Goal: Task Accomplishment & Management: Use online tool/utility

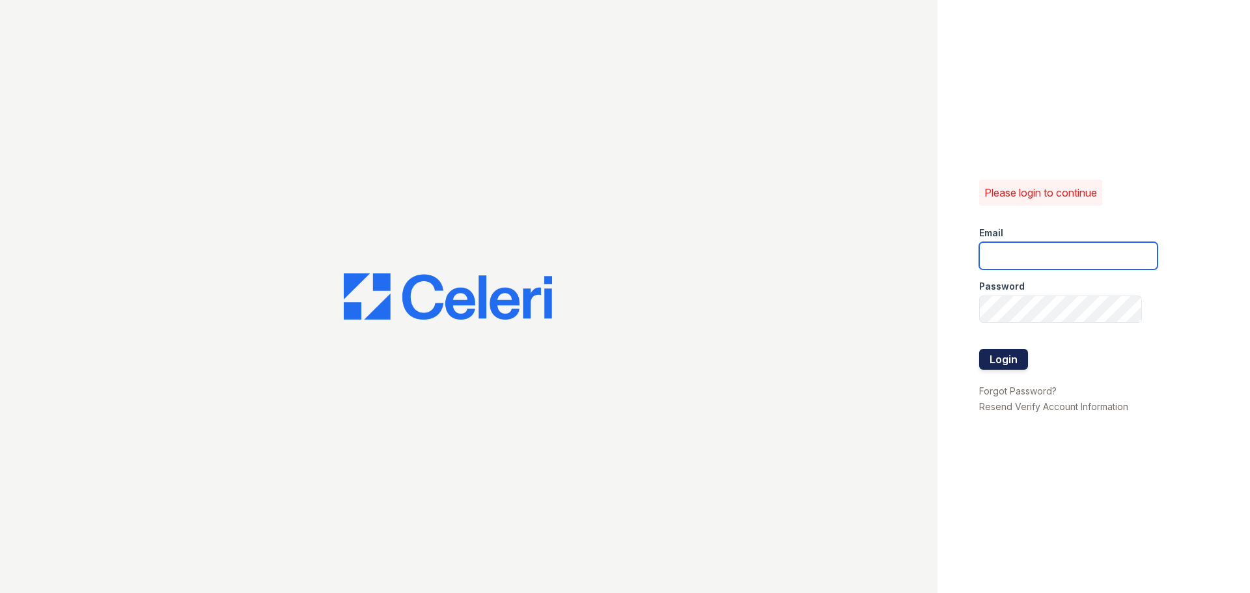
type input "lyndon.pm@cafmanagement.com"
click at [1025, 367] on button "Login" at bounding box center [1003, 359] width 49 height 21
click at [1015, 361] on button "Login" at bounding box center [1003, 359] width 49 height 21
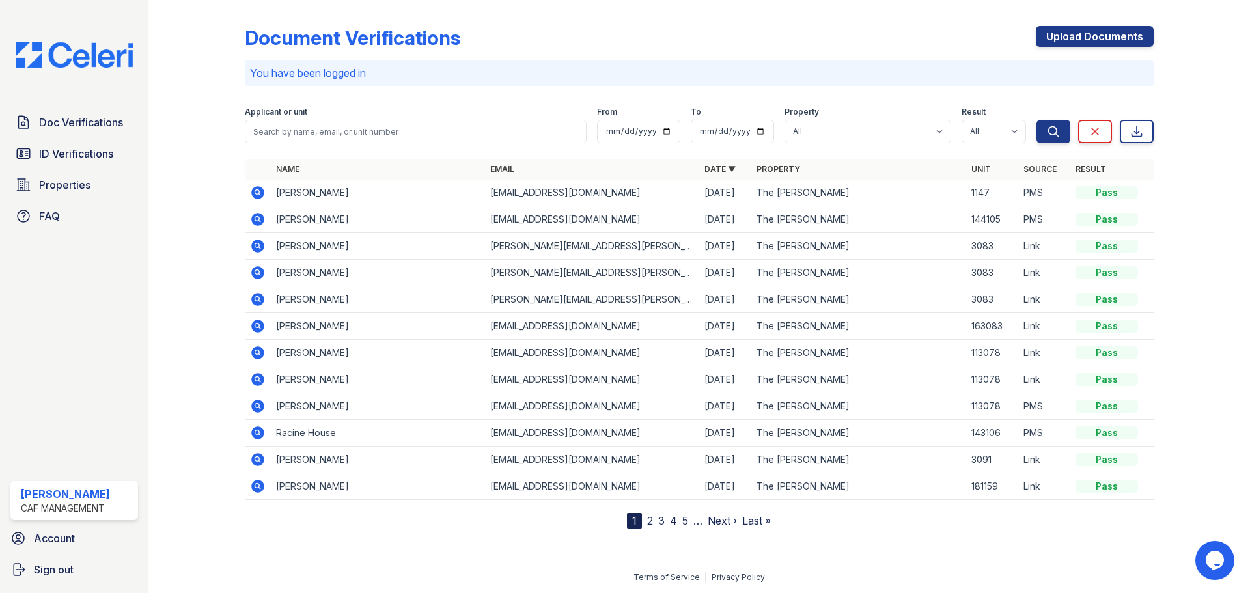
drag, startPoint x: 68, startPoint y: 156, endPoint x: 109, endPoint y: 170, distance: 43.4
click at [68, 155] on span "ID Verifications" at bounding box center [76, 154] width 74 height 16
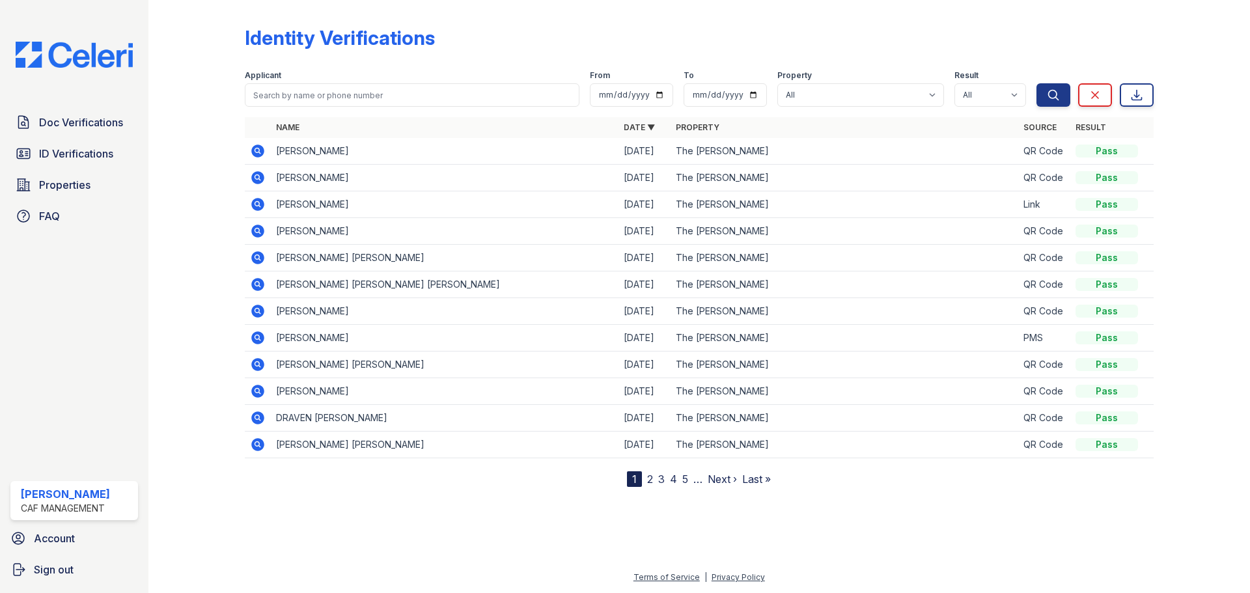
drag, startPoint x: 398, startPoint y: 155, endPoint x: 280, endPoint y: 148, distance: 118.7
click at [280, 148] on td "MOUNI KRISHNA ATLURI" at bounding box center [445, 151] width 348 height 27
copy td "MOUNI KRISHNA ATLURI"
drag, startPoint x: 372, startPoint y: 177, endPoint x: 275, endPoint y: 174, distance: 97.0
click at [275, 174] on td "RAJASEKHAR AMURU" at bounding box center [445, 178] width 348 height 27
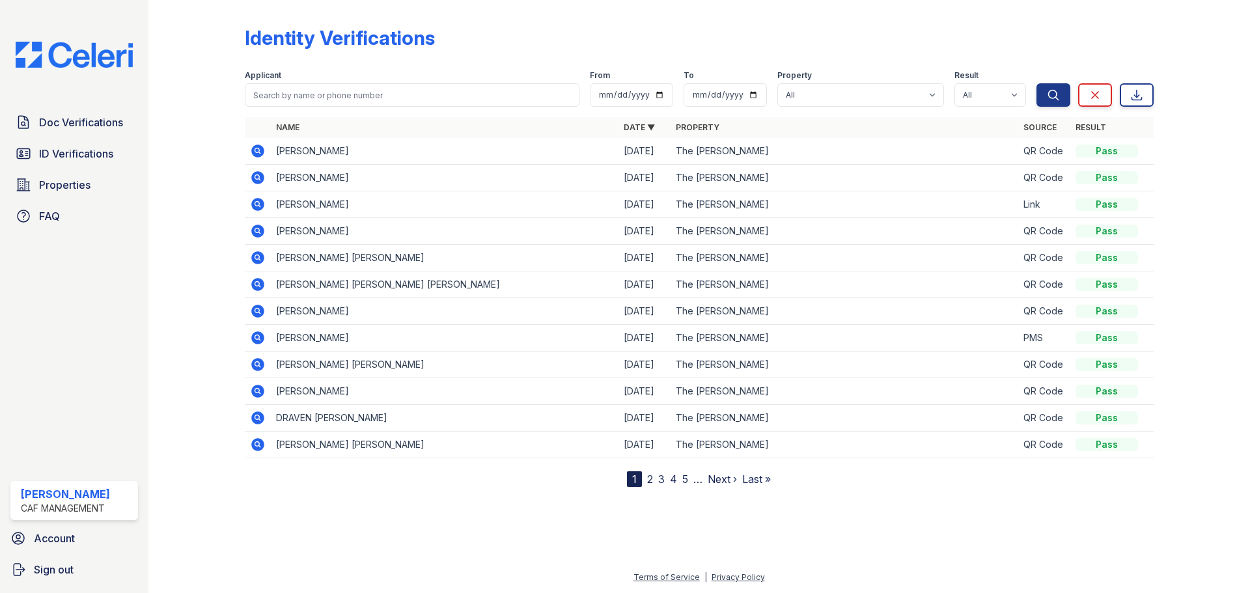
copy td "RAJASEKHAR AMURU"
